Goal: Task Accomplishment & Management: Manage account settings

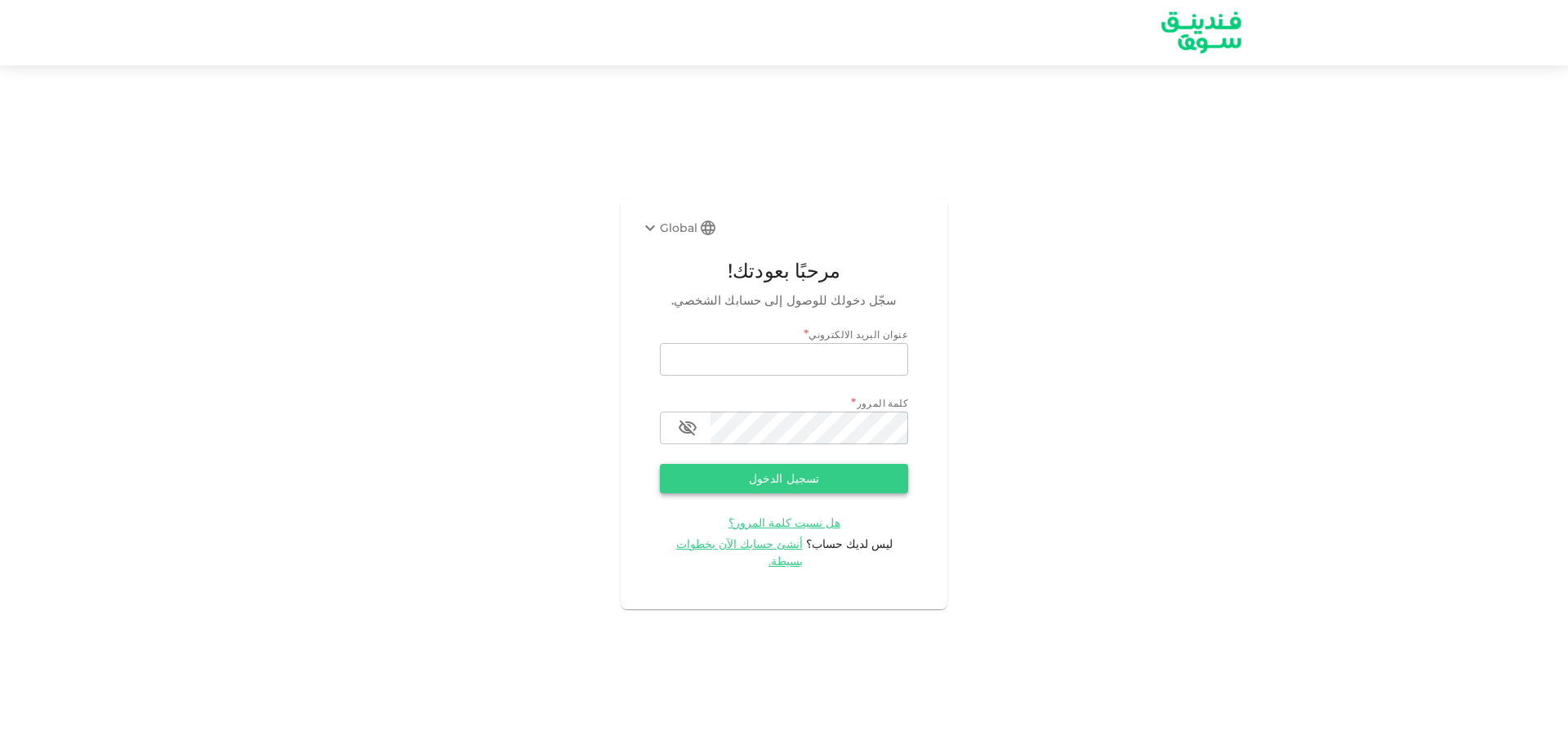
type input "[EMAIL_ADDRESS][DOMAIN_NAME]"
click at [780, 487] on button "تسجيل الدخول" at bounding box center [784, 479] width 248 height 29
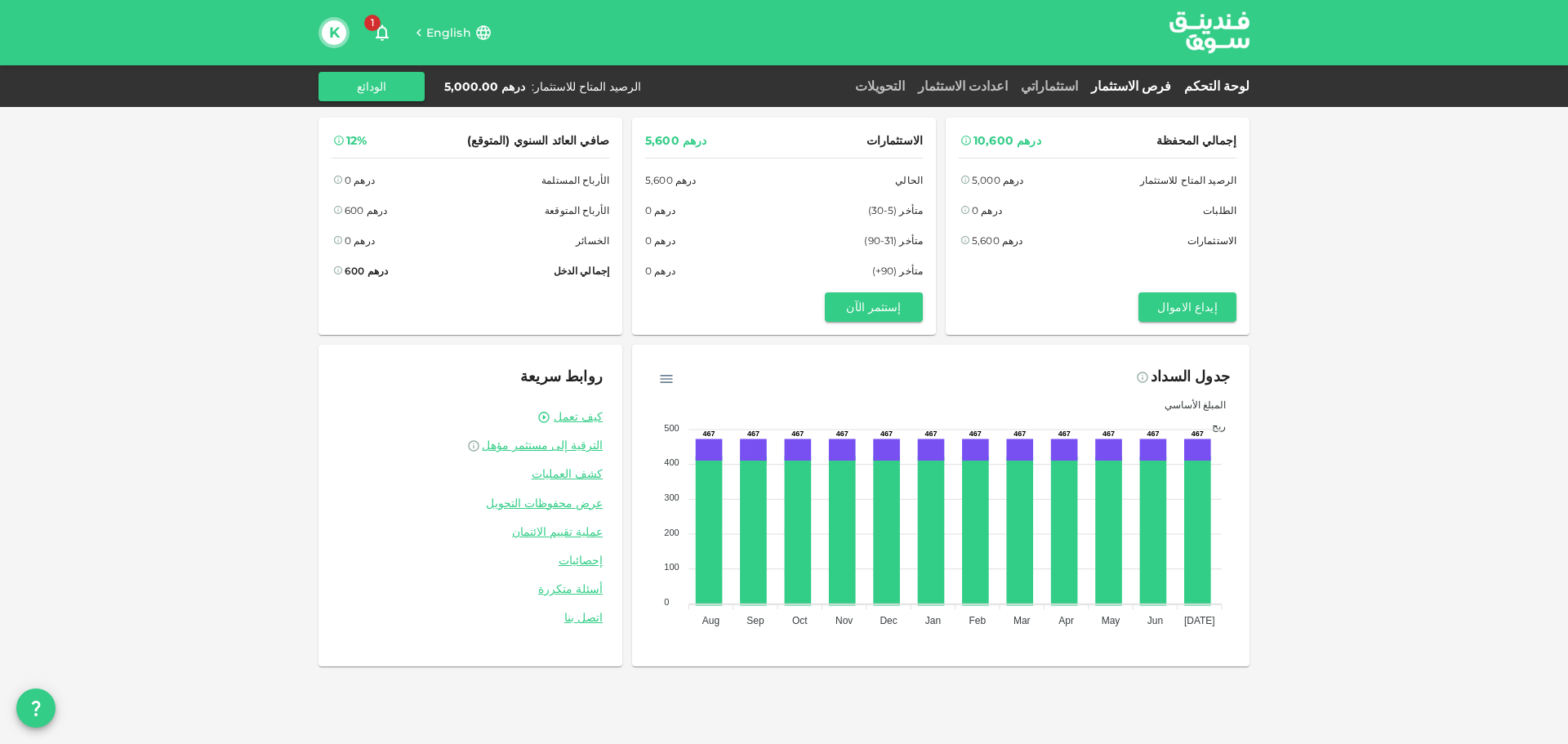
click at [1147, 90] on link "فرص الاستثمار" at bounding box center [1131, 86] width 93 height 16
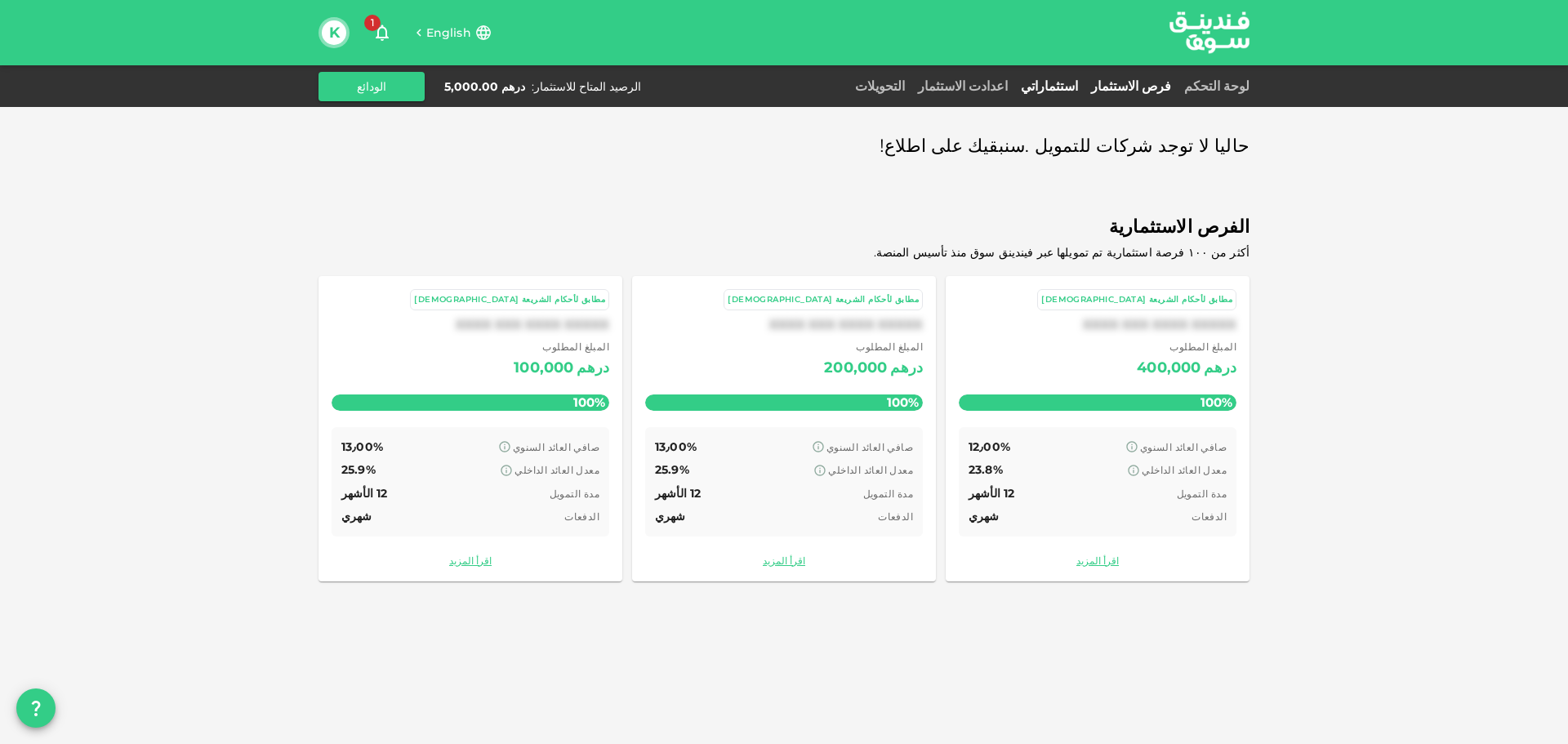
click at [1079, 86] on link "استثماراتي" at bounding box center [1049, 86] width 70 height 16
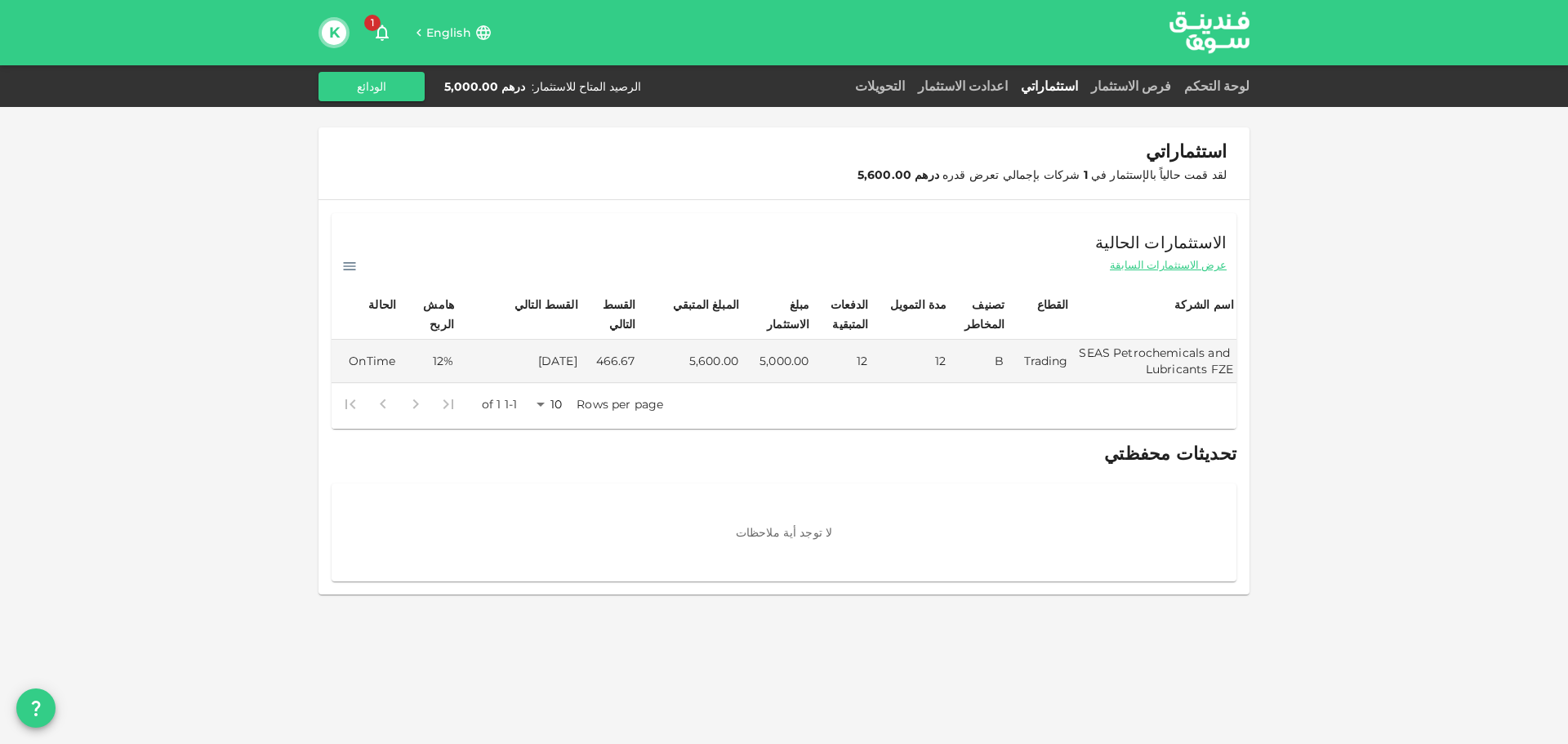
click at [1002, 74] on div "لوحة التحكم فرص الاستثمار استثماراتي اعدادت الاستثمار التحويلات الرصيد المتاح ل…" at bounding box center [783, 86] width 931 height 29
click at [1002, 85] on link "اعدادت الاستثمار" at bounding box center [962, 86] width 103 height 16
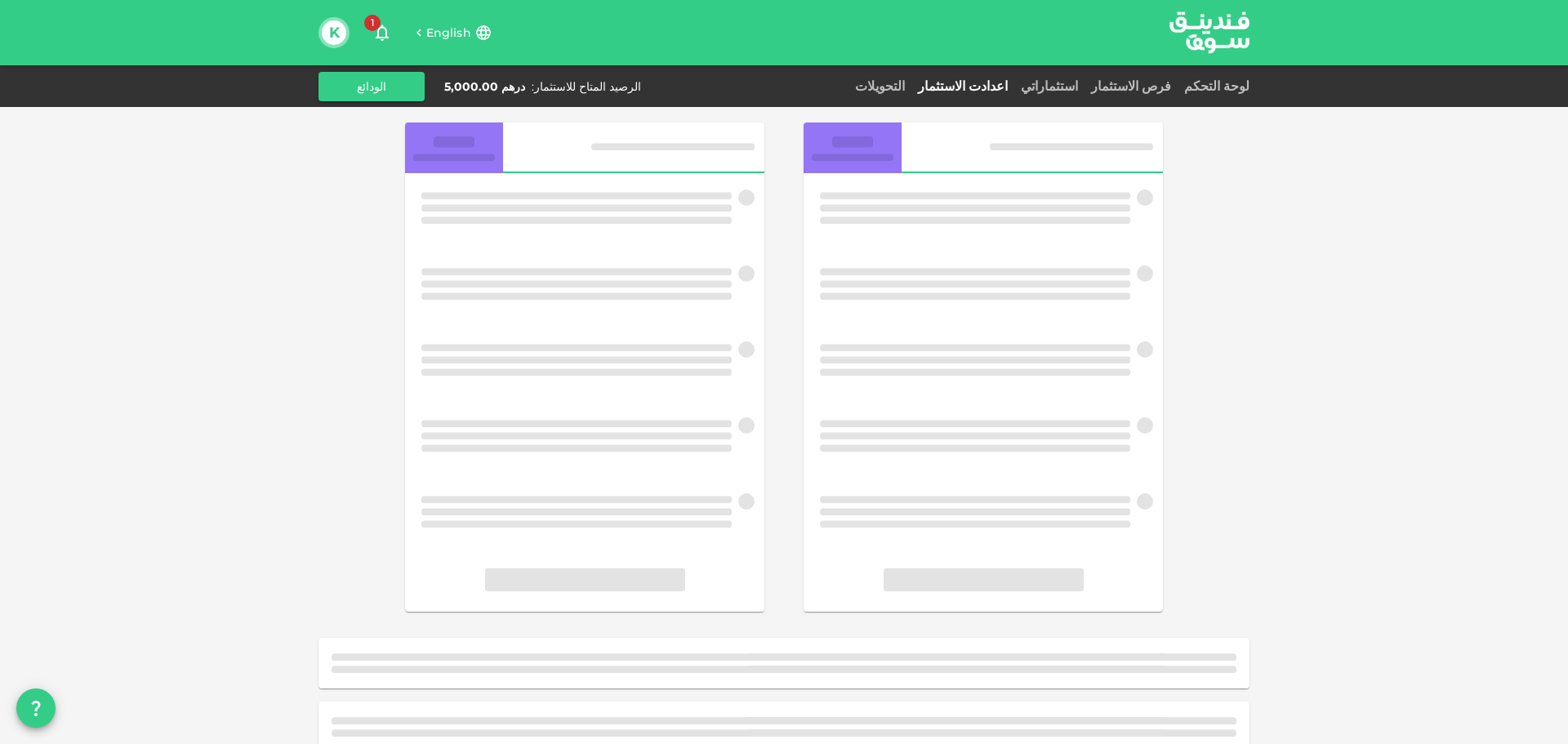
scroll to position [25, 0]
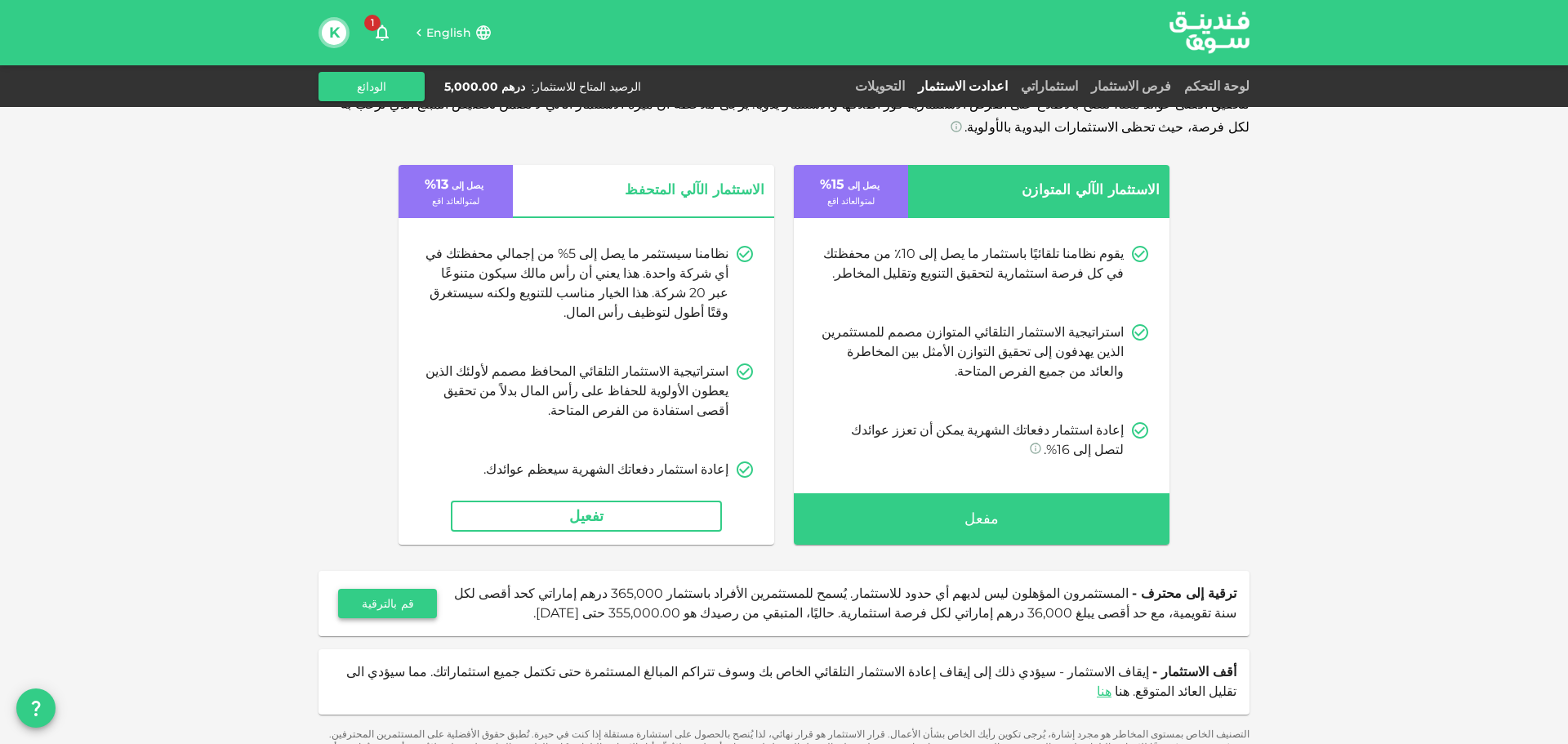
click at [437, 609] on button "قم بالترقية" at bounding box center [387, 604] width 98 height 29
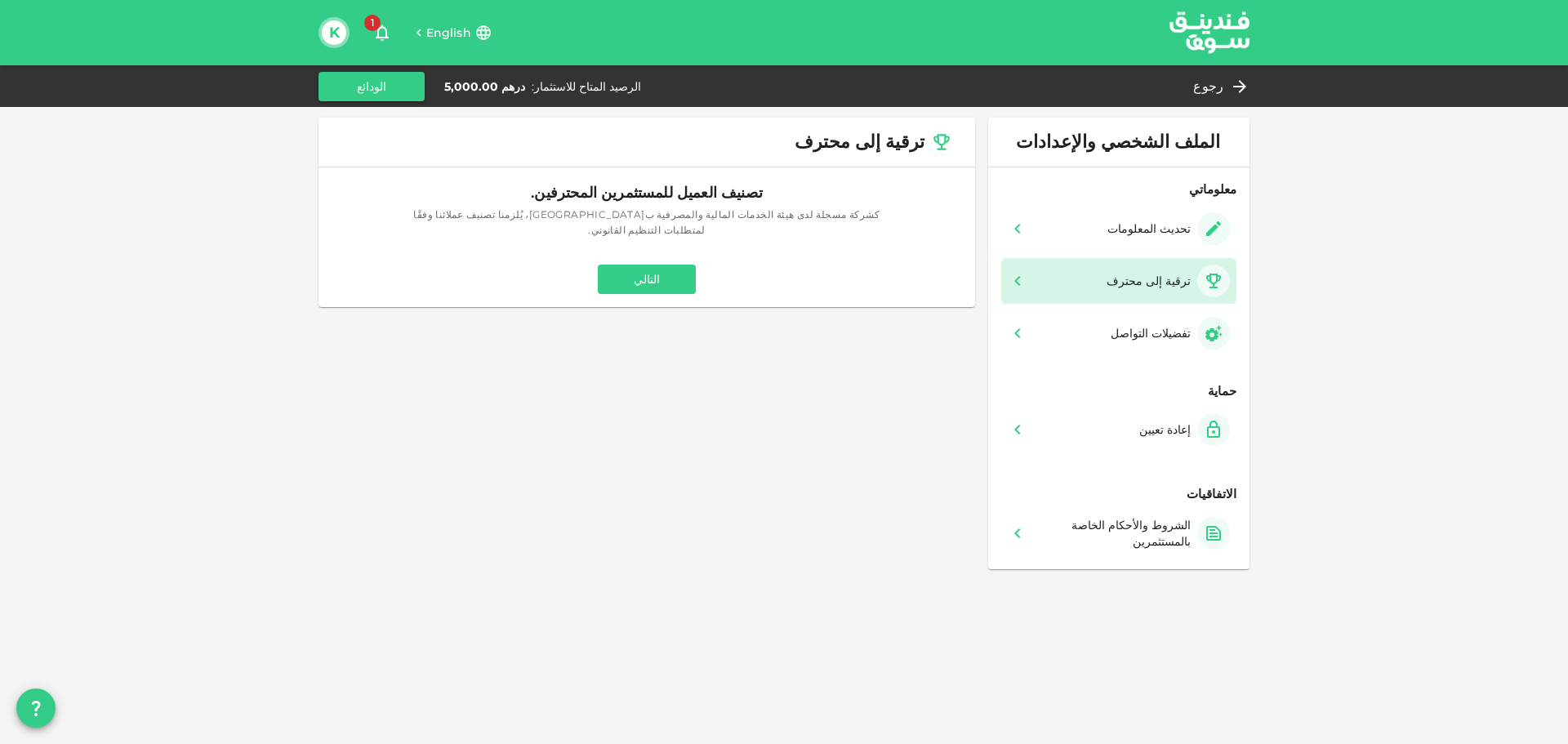
click at [683, 267] on button "التالي" at bounding box center [646, 280] width 98 height 29
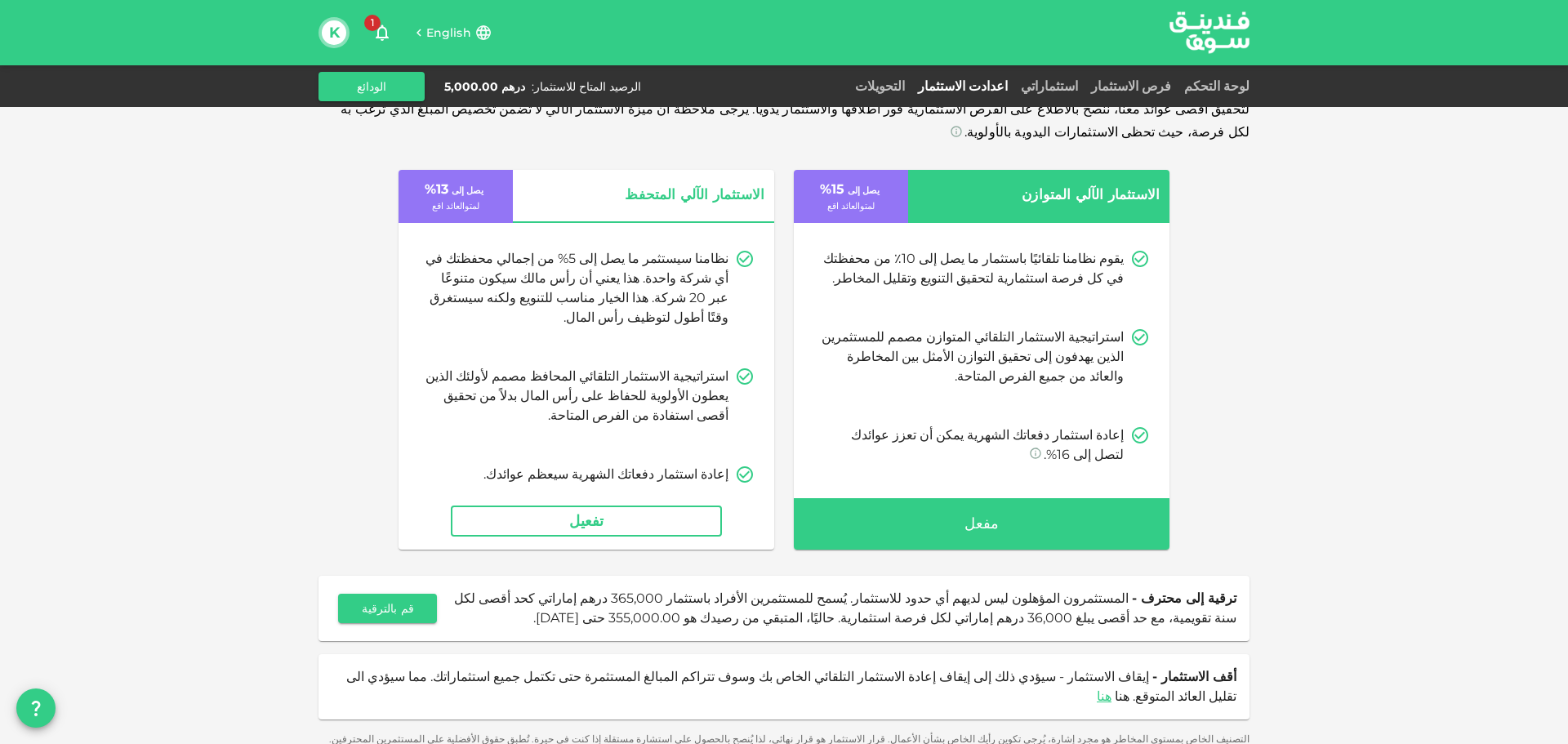
scroll to position [25, 0]
